Goal: Find specific page/section: Find specific page/section

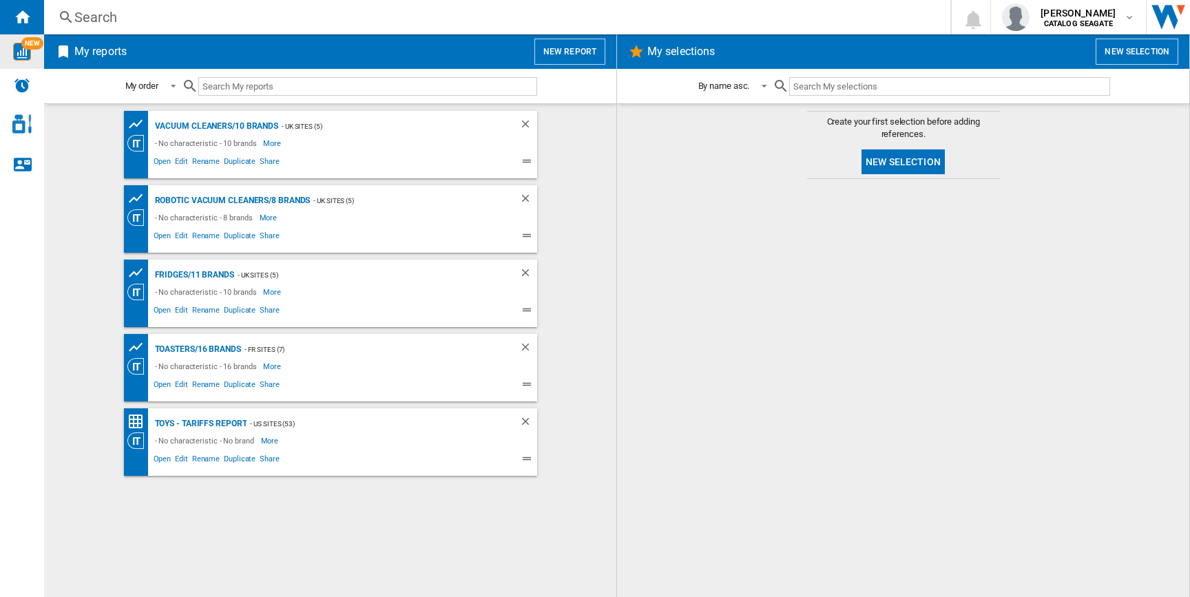
click at [24, 56] on img "WiseCard" at bounding box center [22, 52] width 18 height 18
click at [206, 273] on div "Fridges/11 brands" at bounding box center [192, 274] width 83 height 17
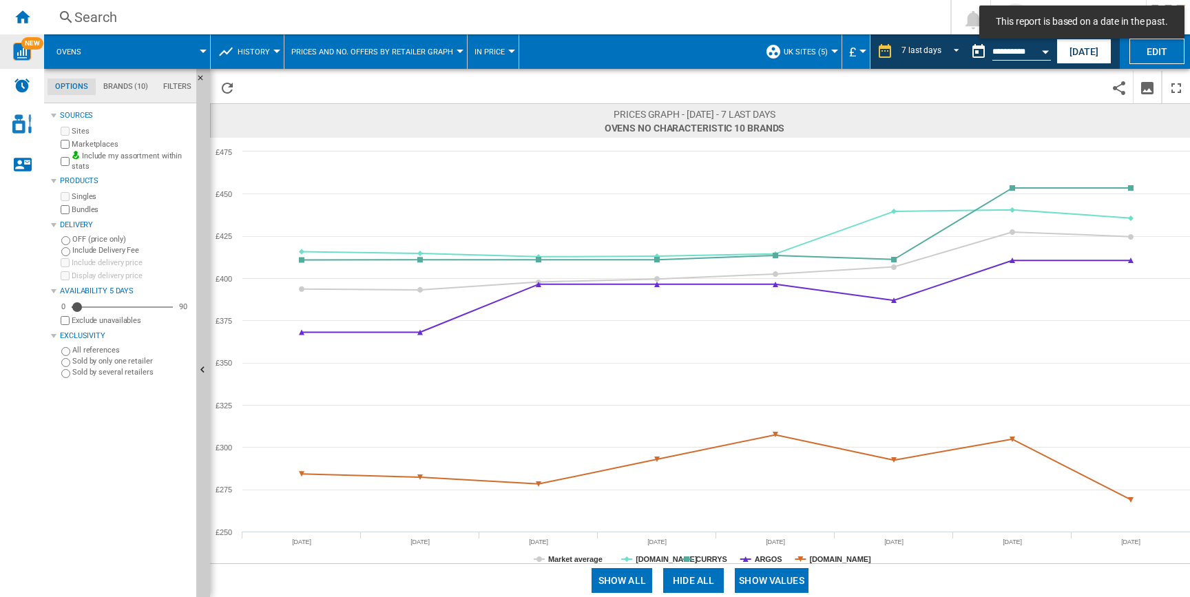
click at [238, 43] on button "History" at bounding box center [257, 51] width 39 height 34
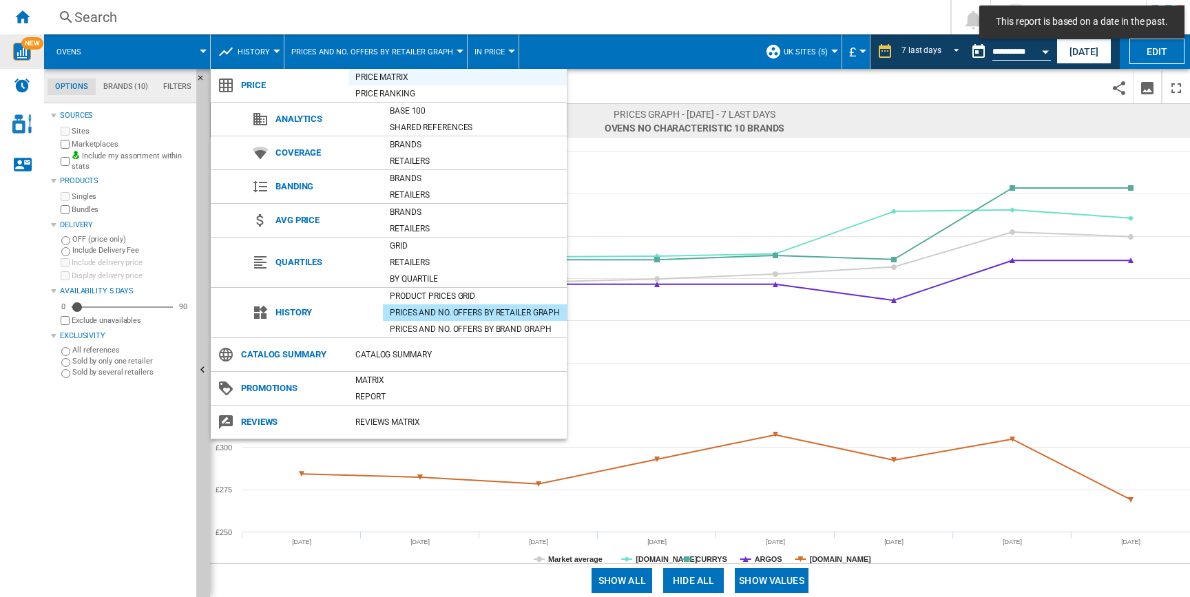
click at [399, 74] on div "Price Matrix" at bounding box center [457, 77] width 218 height 14
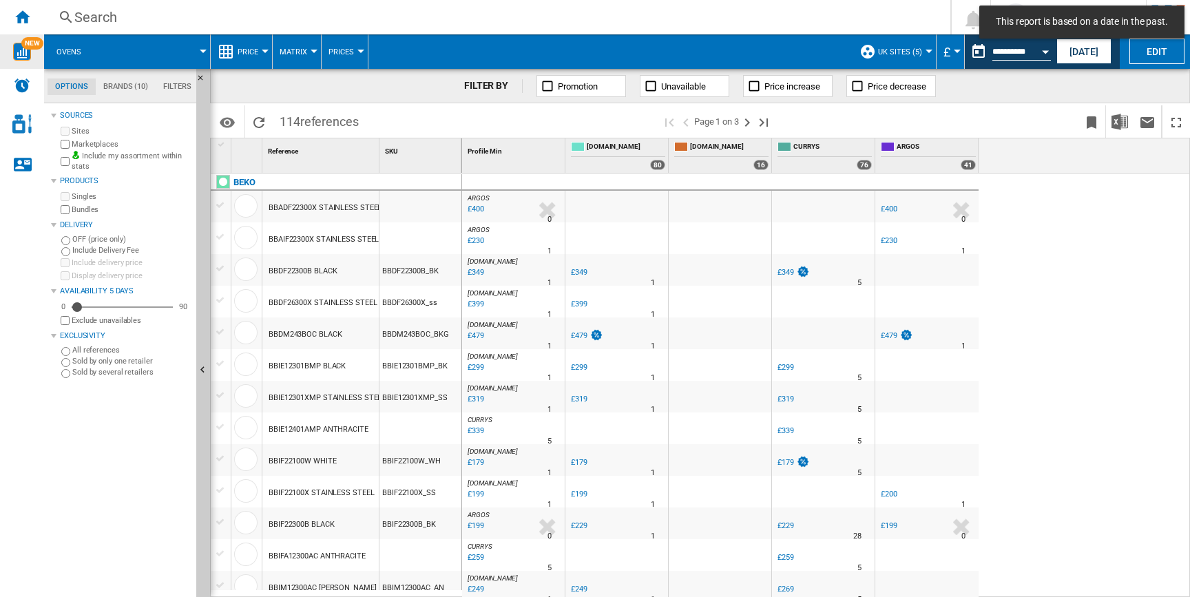
click at [379, 162] on div "Reference 1" at bounding box center [320, 155] width 117 height 34
drag, startPoint x: 377, startPoint y: 162, endPoint x: 523, endPoint y: 165, distance: 146.7
click at [523, 165] on div "1 Reference 1 SKU 1 BEKO BBADF22300X STAINLESS STEEL BBAIF22300X STAINLESS STEE…" at bounding box center [700, 367] width 978 height 458
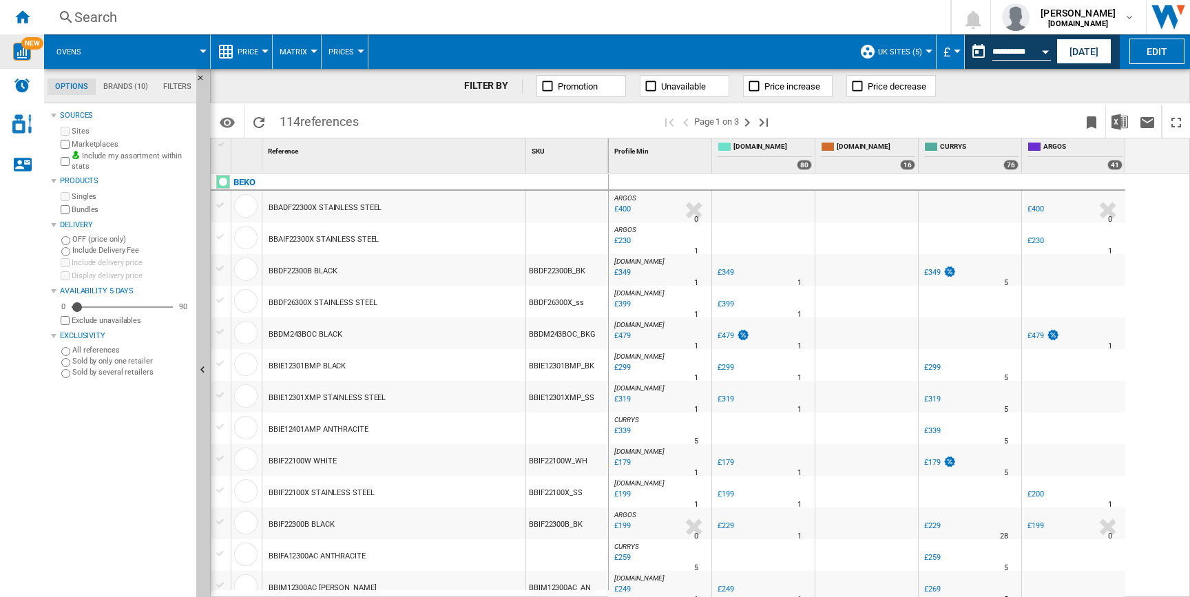
click at [322, 244] on div "BBAIF22300X STAINLESS STEEL" at bounding box center [323, 240] width 110 height 32
click at [322, 235] on body "In order to access Insight, please log out and log in again OK NEW Search Searc…" at bounding box center [595, 298] width 1190 height 597
click at [322, 235] on div "BBAIF22300X STAINLESS STEEL" at bounding box center [323, 240] width 110 height 32
